Goal: Task Accomplishment & Management: Manage account settings

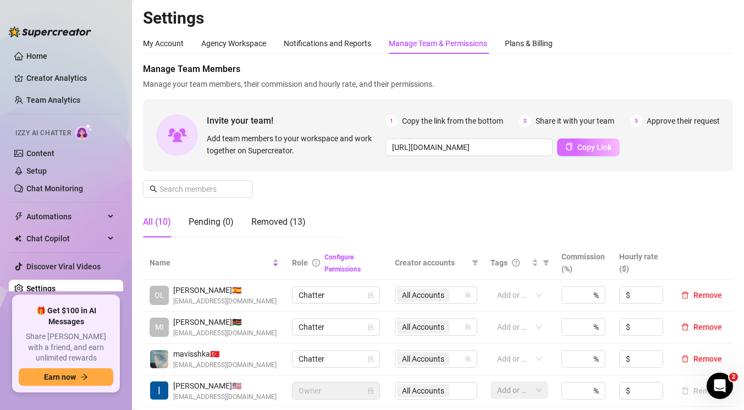
click at [574, 151] on button "Copy Link" at bounding box center [588, 148] width 63 height 18
click at [226, 225] on div "Pending (0)" at bounding box center [211, 222] width 45 height 13
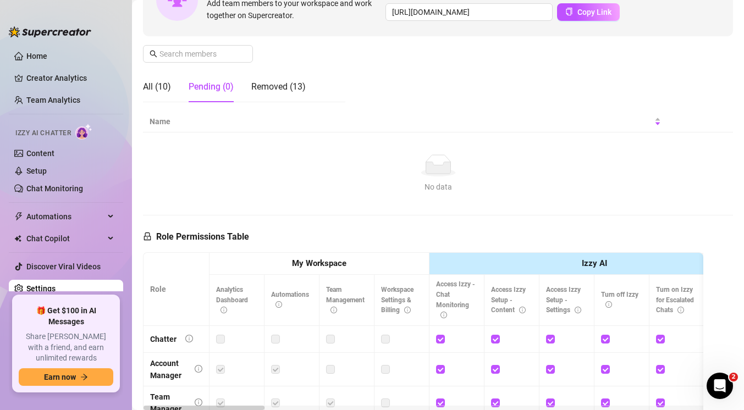
scroll to position [138, 0]
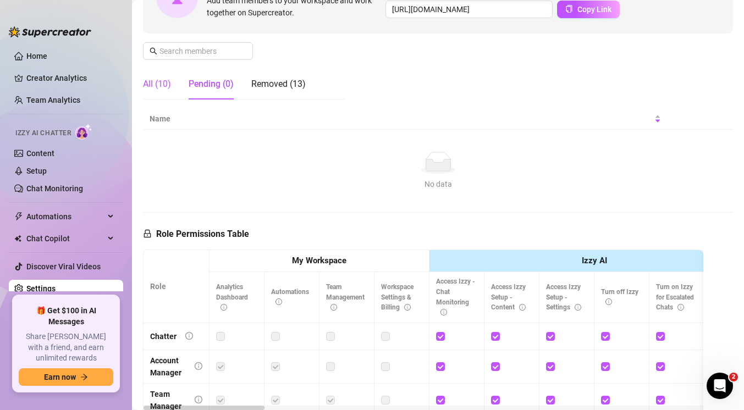
click at [167, 89] on div "All (10)" at bounding box center [157, 84] width 28 height 13
click at [166, 89] on div "All (10)" at bounding box center [157, 84] width 28 height 13
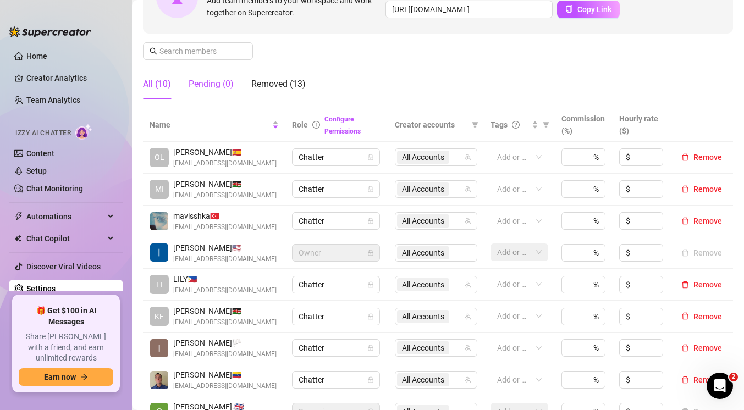
click at [200, 86] on div "Pending (0)" at bounding box center [211, 84] width 45 height 13
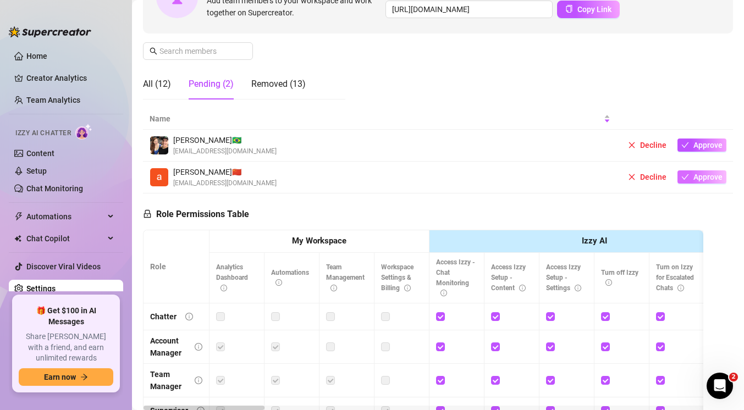
click at [697, 178] on span "Approve" at bounding box center [707, 177] width 29 height 9
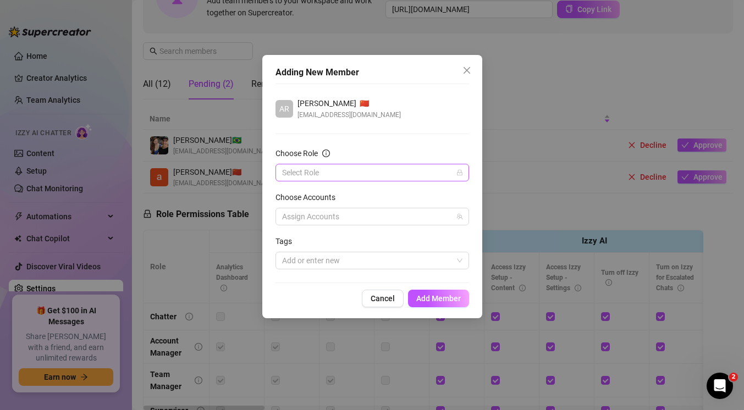
click at [420, 171] on input "Choose Role" at bounding box center [367, 172] width 170 height 16
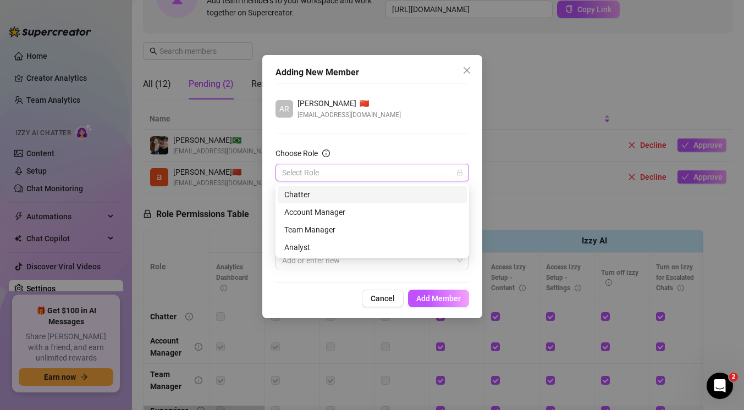
click at [336, 196] on div "Chatter" at bounding box center [372, 195] width 176 height 12
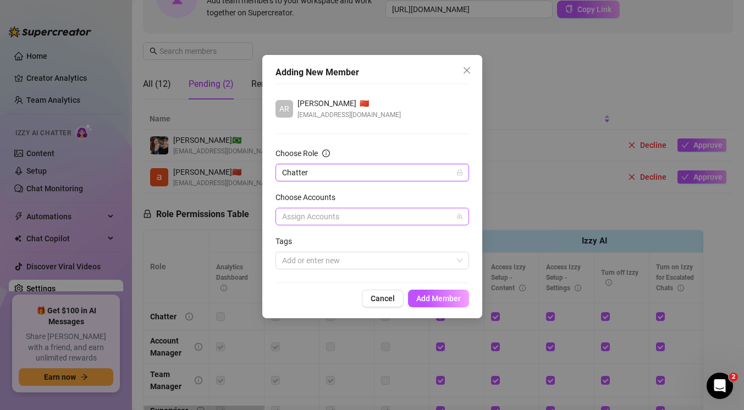
click at [341, 220] on div at bounding box center [367, 216] width 178 height 15
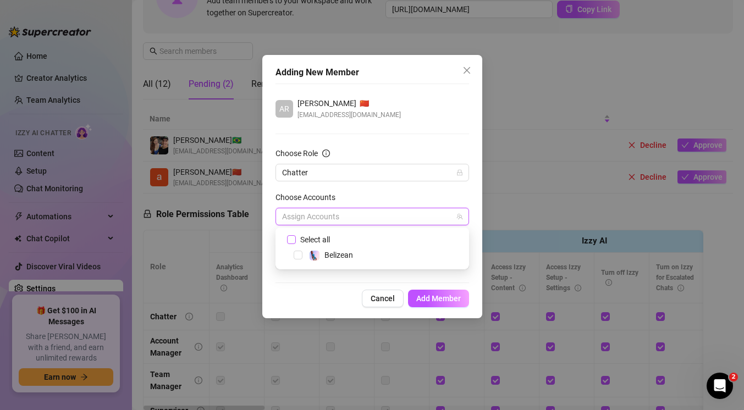
click at [302, 245] on span "Select all" at bounding box center [315, 240] width 38 height 12
click at [295, 243] on input "Select all" at bounding box center [291, 239] width 8 height 8
checkbox input "true"
click at [443, 300] on span "Add Member" at bounding box center [438, 298] width 45 height 9
